Goal: Information Seeking & Learning: Learn about a topic

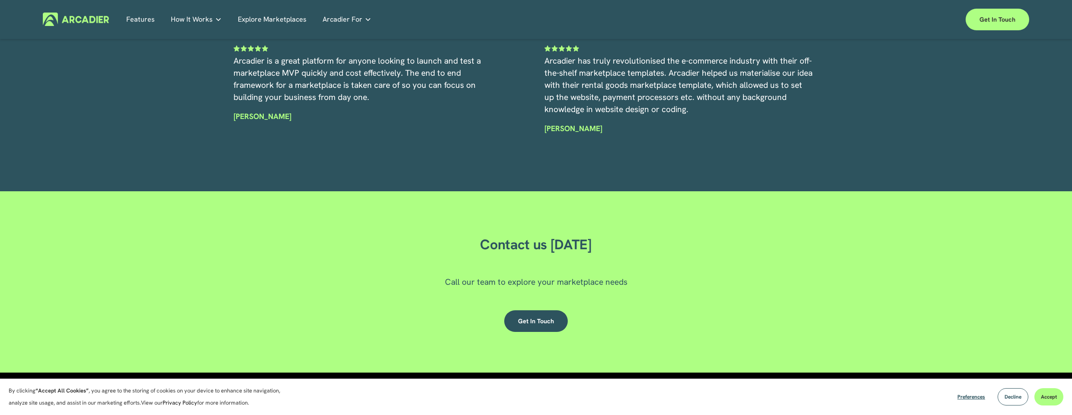
scroll to position [2751, 0]
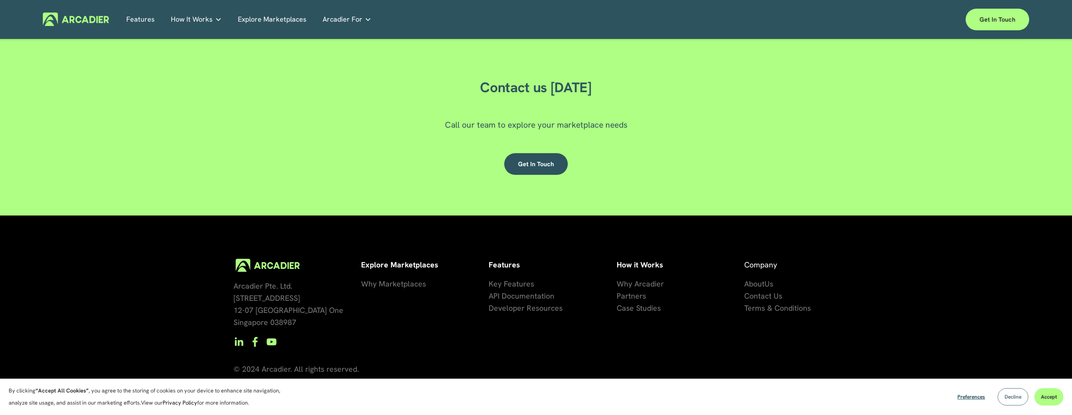
click at [1022, 397] on button "Decline" at bounding box center [1013, 396] width 31 height 17
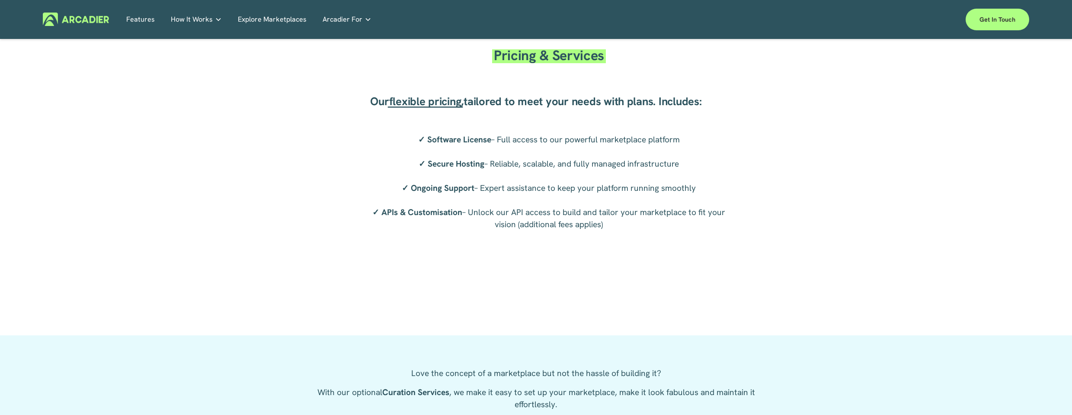
scroll to position [1757, 0]
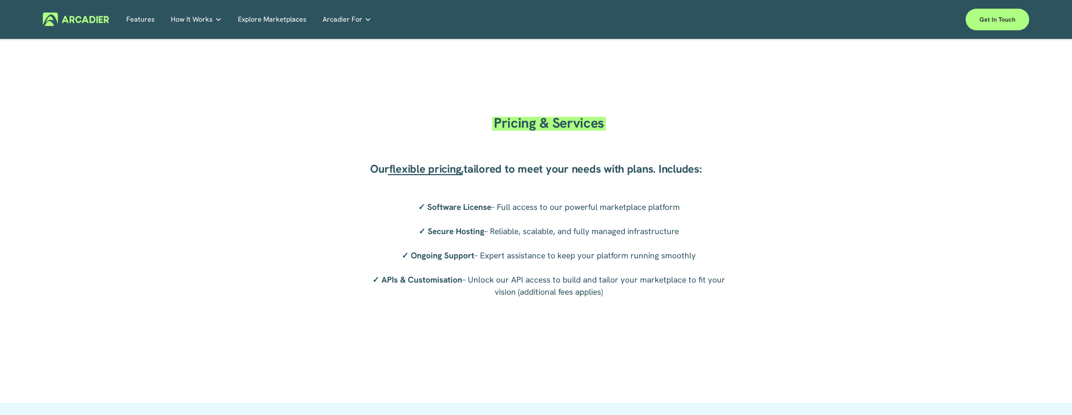
click at [426, 175] on span "flexible pricing" at bounding box center [425, 168] width 72 height 15
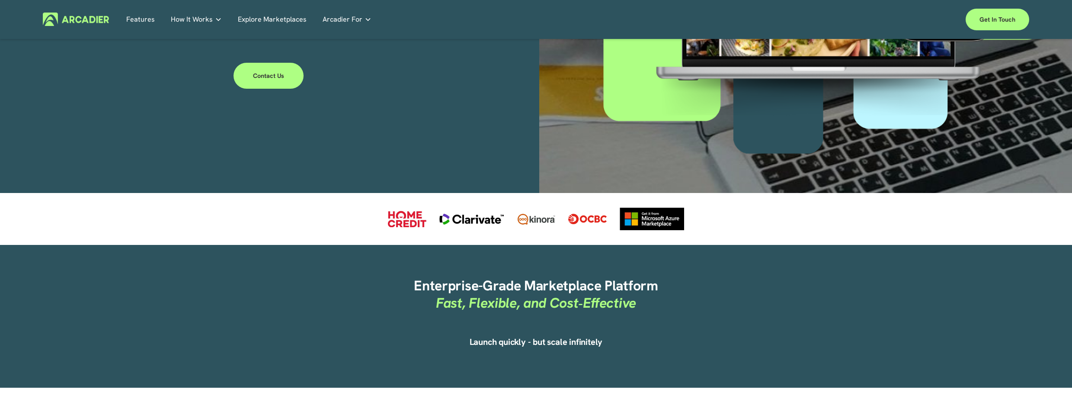
scroll to position [243, 0]
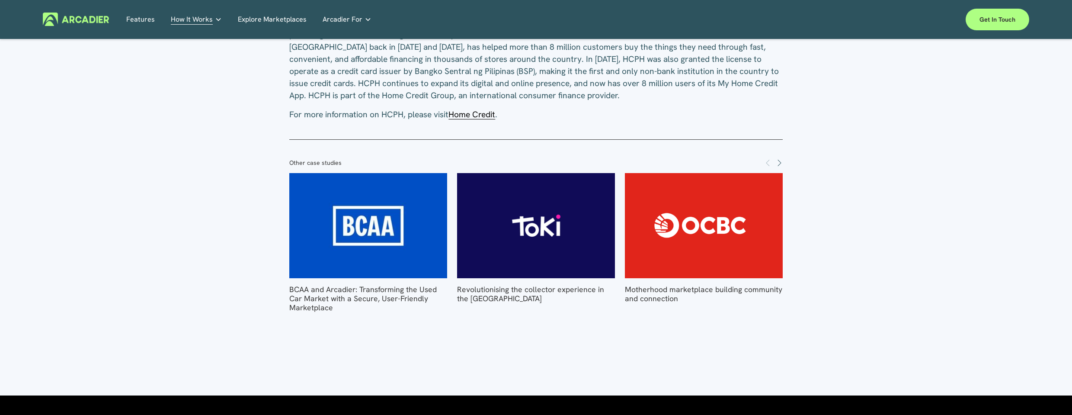
scroll to position [1124, 0]
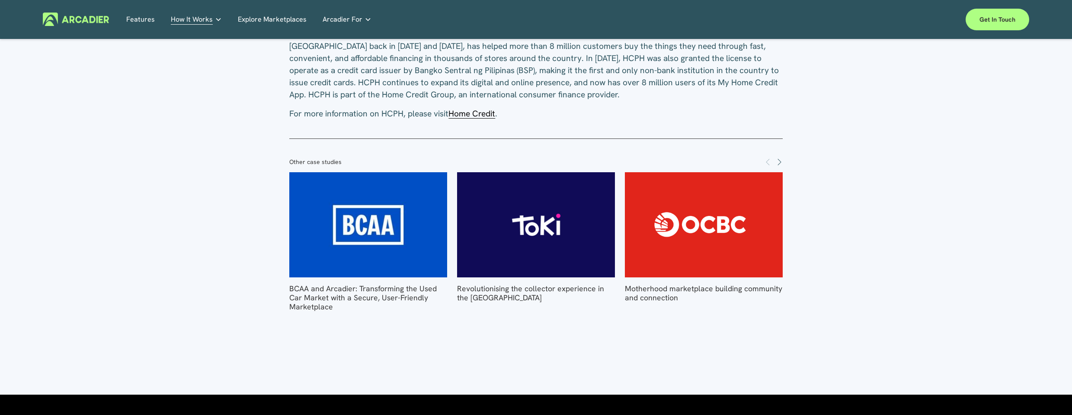
click at [486, 108] on span "Home Credit" at bounding box center [471, 113] width 47 height 11
click at [530, 217] on img at bounding box center [536, 224] width 219 height 105
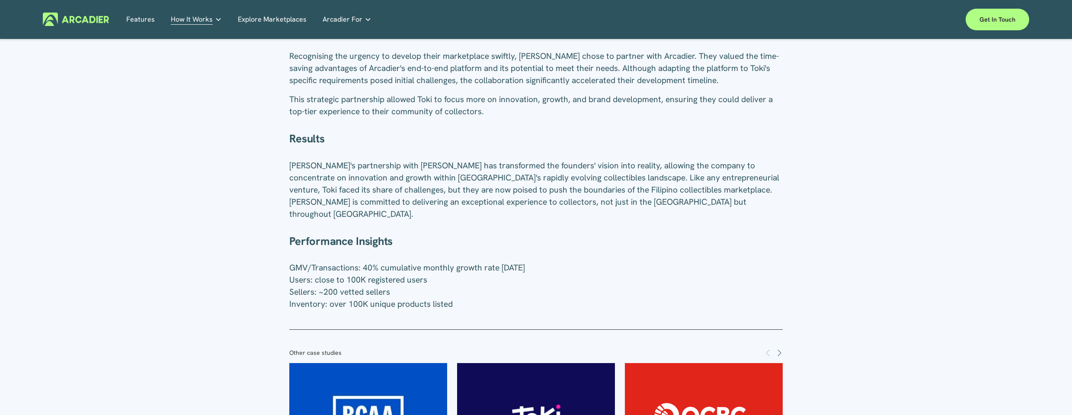
scroll to position [865, 0]
